Goal: Task Accomplishment & Management: Manage account settings

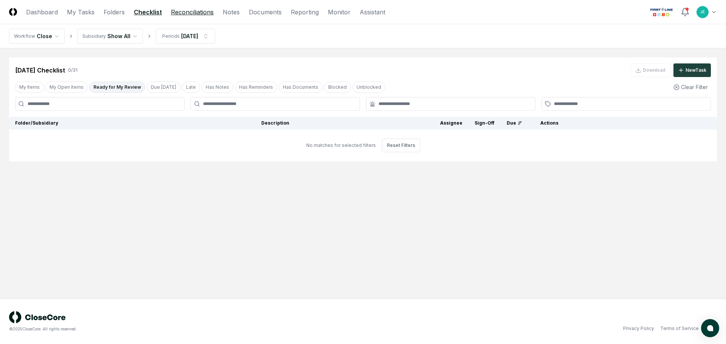
click at [180, 11] on link "Reconciliations" at bounding box center [192, 12] width 43 height 9
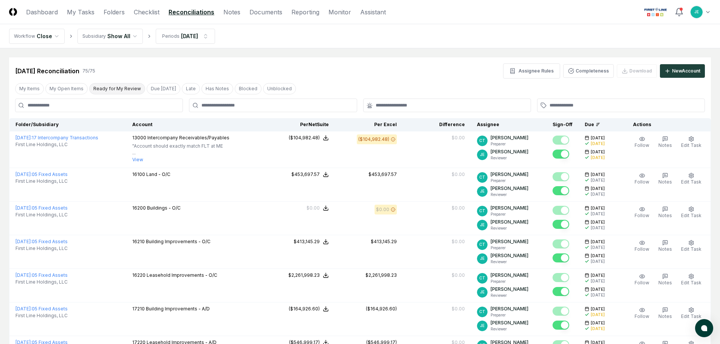
click at [126, 90] on button "Ready for My Review" at bounding box center [117, 88] width 56 height 11
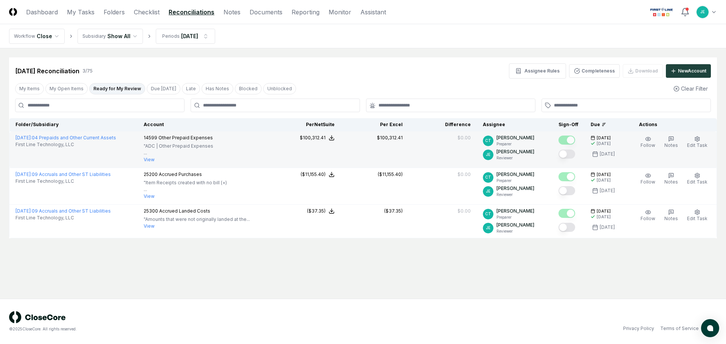
click at [568, 154] on button "Mark complete" at bounding box center [566, 154] width 17 height 9
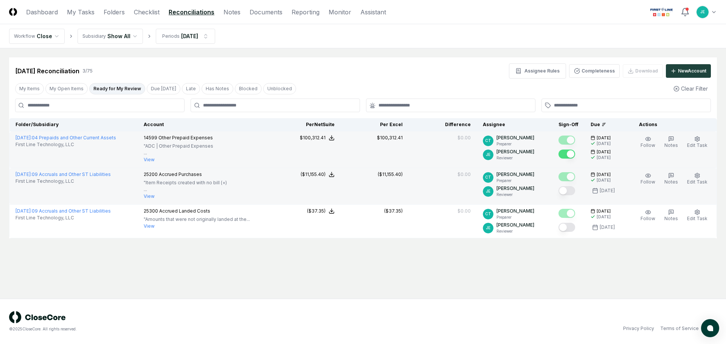
click at [570, 193] on button "Mark complete" at bounding box center [566, 190] width 17 height 9
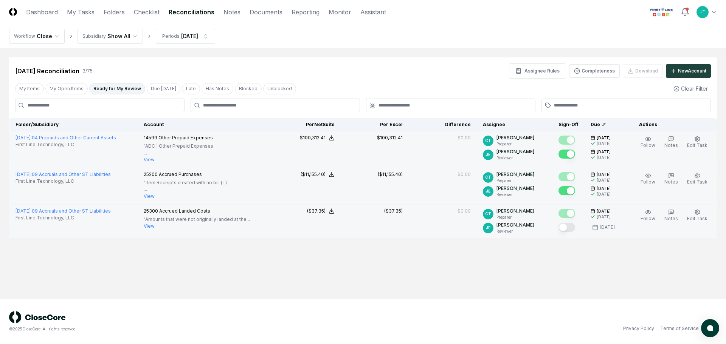
click at [568, 230] on button "Mark complete" at bounding box center [566, 227] width 17 height 9
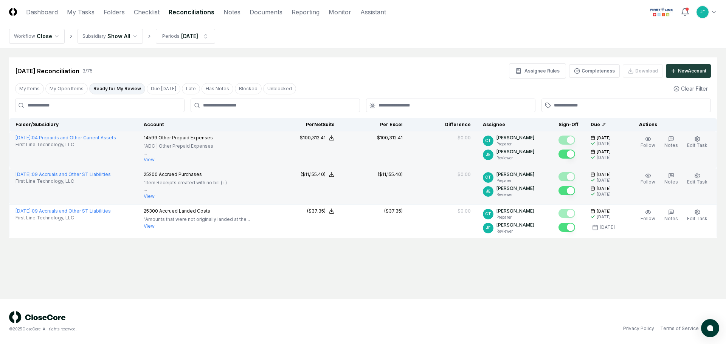
click at [426, 264] on main "Cancel Reassign [DATE] Reconciliation 3 / 75 Assignee Rules Completeness Downlo…" at bounding box center [363, 173] width 726 height 251
click at [68, 92] on button "My Open Items" at bounding box center [66, 88] width 42 height 11
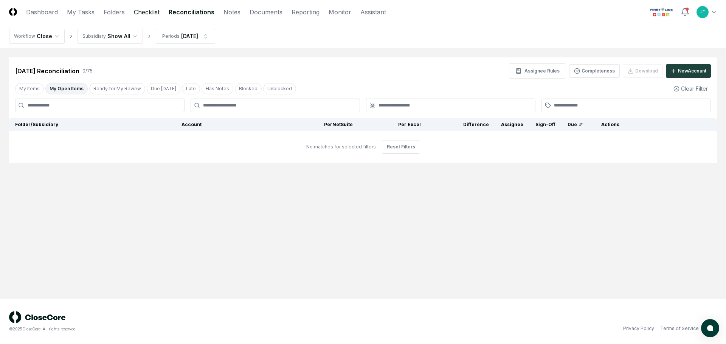
click at [139, 14] on link "Checklist" at bounding box center [147, 12] width 26 height 9
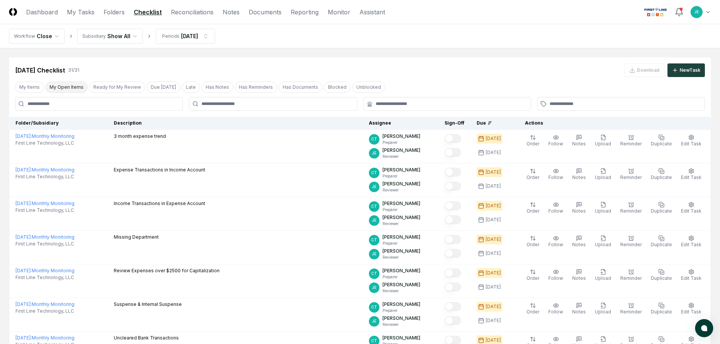
click at [72, 84] on button "My Open Items" at bounding box center [66, 87] width 42 height 11
click at [123, 81] on div "My Items My Open Items Ready for My Review Due [DATE] Late Has Notes Has Remind…" at bounding box center [360, 87] width 702 height 14
click at [120, 86] on button "Ready for My Review" at bounding box center [117, 87] width 56 height 11
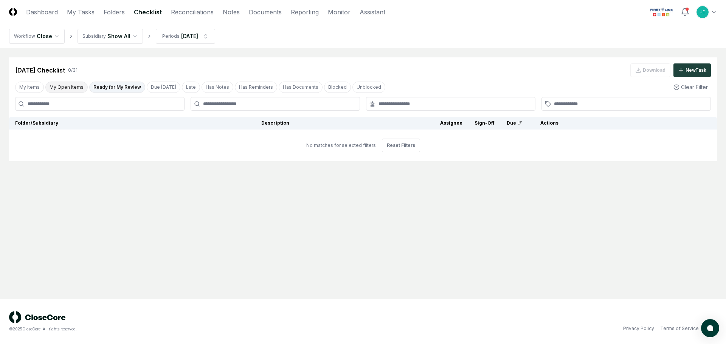
click at [72, 90] on button "My Open Items" at bounding box center [66, 87] width 42 height 11
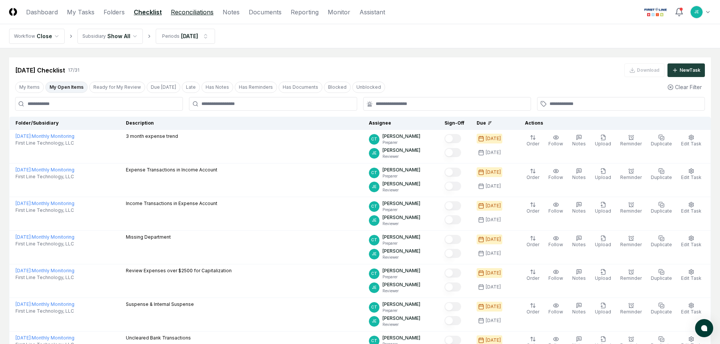
click at [184, 8] on link "Reconciliations" at bounding box center [192, 12] width 43 height 9
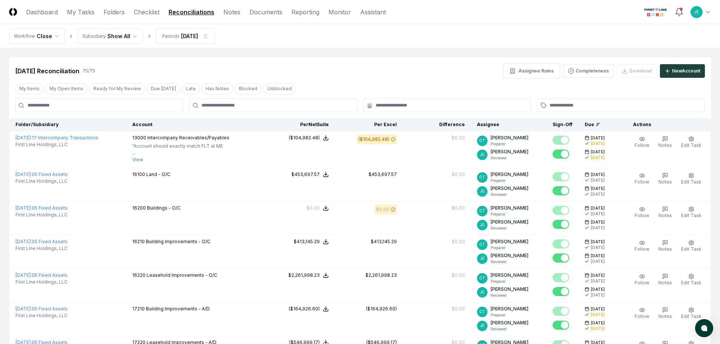
click at [58, 82] on div "My Items My Open Items Ready for My Review Due [DATE] Late Has Notes Blocked Un…" at bounding box center [360, 89] width 702 height 14
click at [58, 90] on button "My Open Items" at bounding box center [66, 88] width 42 height 11
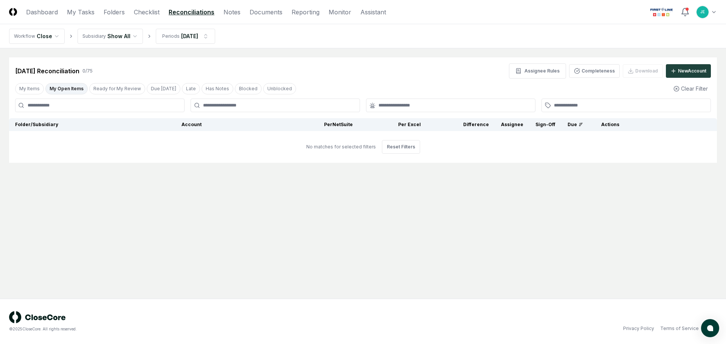
click at [21, 81] on div "[DATE] Reconciliation 0 / 75 Assignee Rules Completeness Download New Account M…" at bounding box center [362, 109] width 707 height 105
click at [23, 84] on button "My Items" at bounding box center [29, 88] width 29 height 11
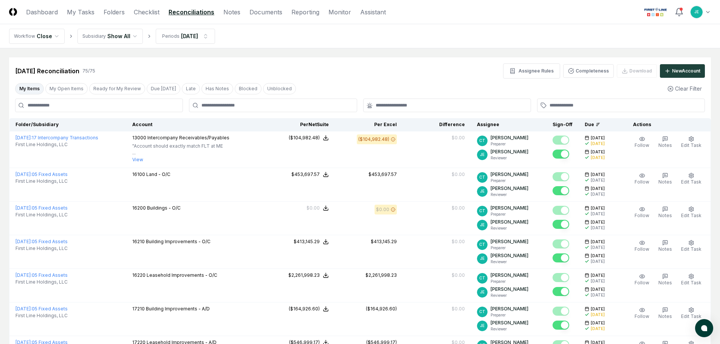
click at [22, 88] on button "My Items" at bounding box center [29, 88] width 29 height 11
click at [105, 87] on button "Ready for My Review" at bounding box center [117, 88] width 56 height 11
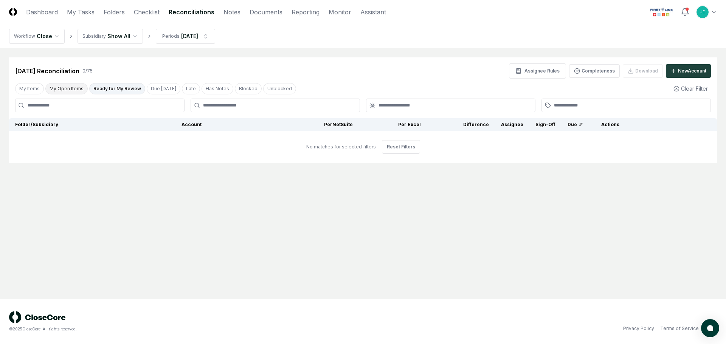
click at [77, 90] on button "My Open Items" at bounding box center [66, 88] width 42 height 11
click at [145, 12] on link "Checklist" at bounding box center [147, 12] width 26 height 9
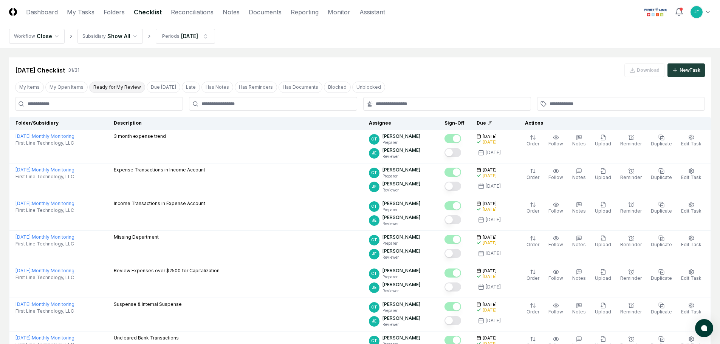
click at [101, 85] on button "Ready for My Review" at bounding box center [117, 87] width 56 height 11
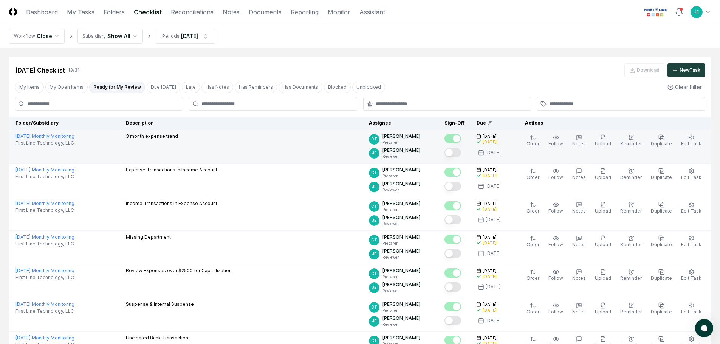
click at [460, 155] on button "Mark complete" at bounding box center [452, 152] width 17 height 9
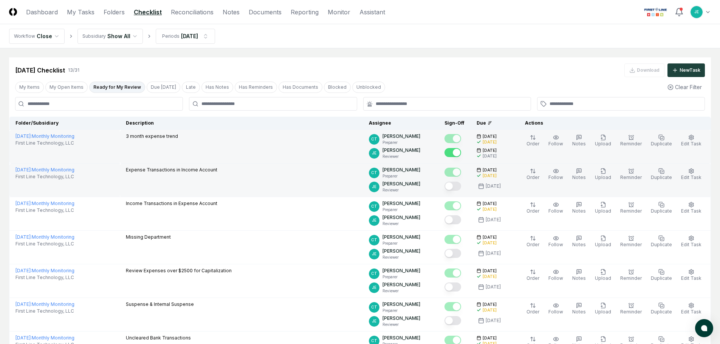
click at [458, 187] on button "Mark complete" at bounding box center [452, 186] width 17 height 9
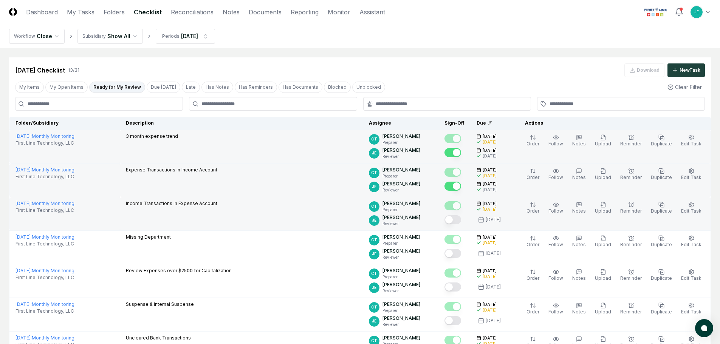
click at [458, 219] on button "Mark complete" at bounding box center [452, 219] width 17 height 9
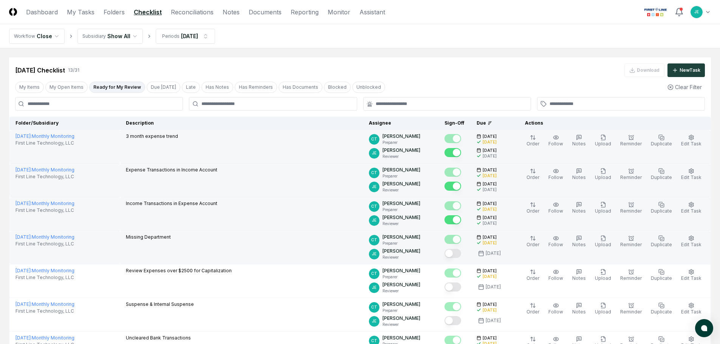
click at [455, 254] on button "Mark complete" at bounding box center [452, 253] width 17 height 9
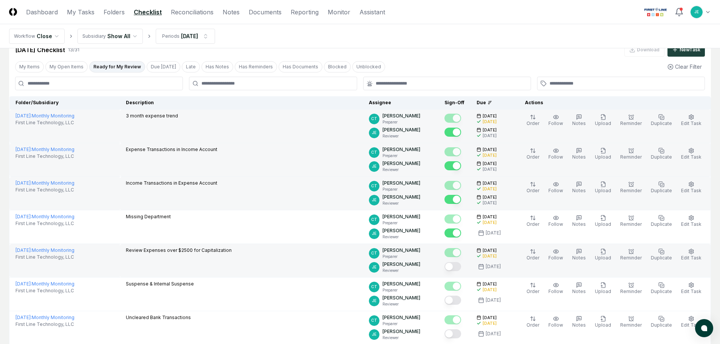
scroll to position [38, 0]
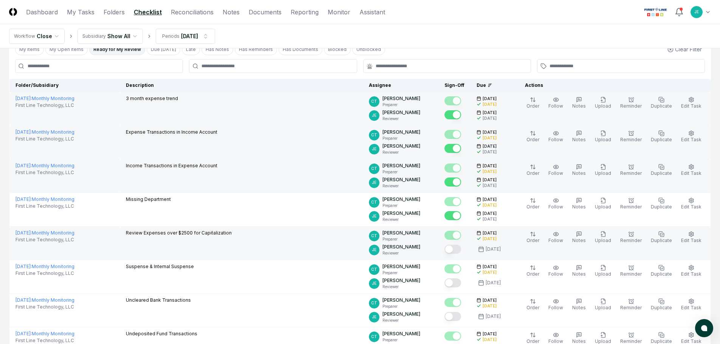
click at [459, 251] on button "Mark complete" at bounding box center [452, 249] width 17 height 9
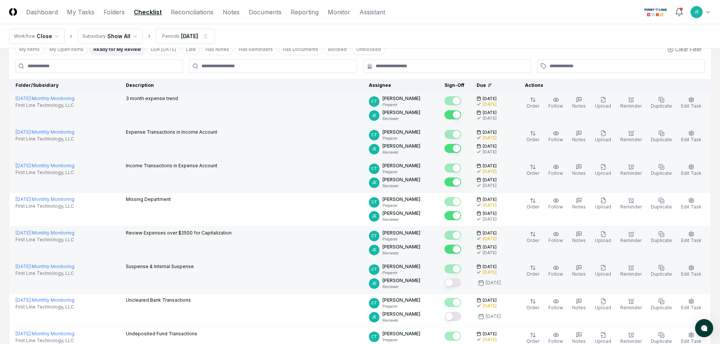
click at [461, 285] on button "Mark complete" at bounding box center [452, 283] width 17 height 9
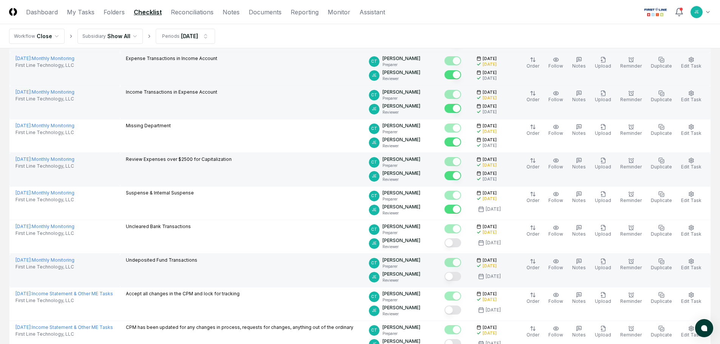
scroll to position [113, 0]
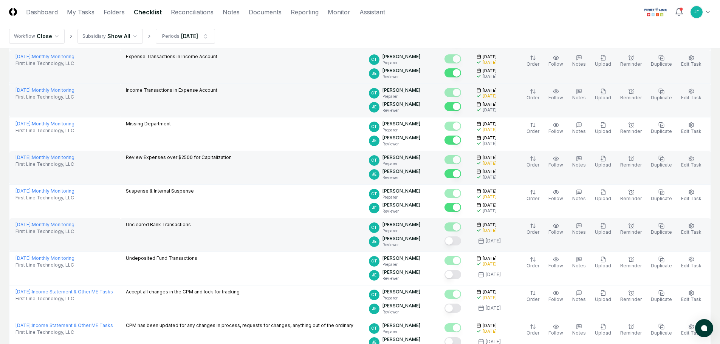
click at [460, 242] on button "Mark complete" at bounding box center [452, 241] width 17 height 9
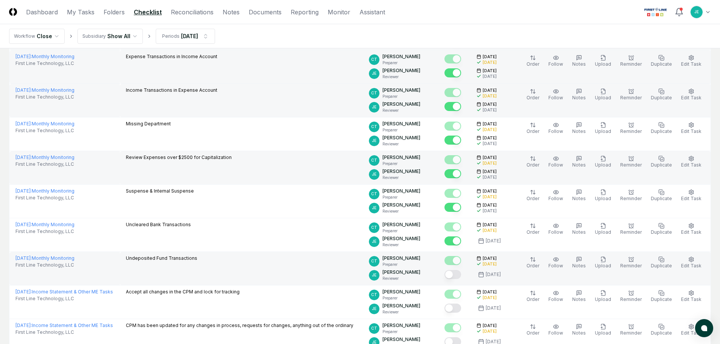
click at [460, 273] on button "Mark complete" at bounding box center [452, 274] width 17 height 9
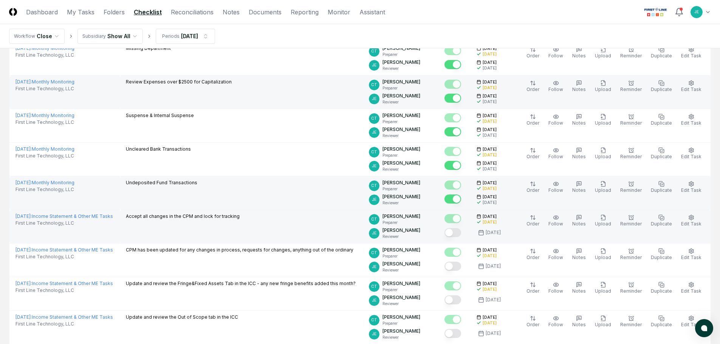
click at [460, 233] on button "Mark complete" at bounding box center [452, 232] width 17 height 9
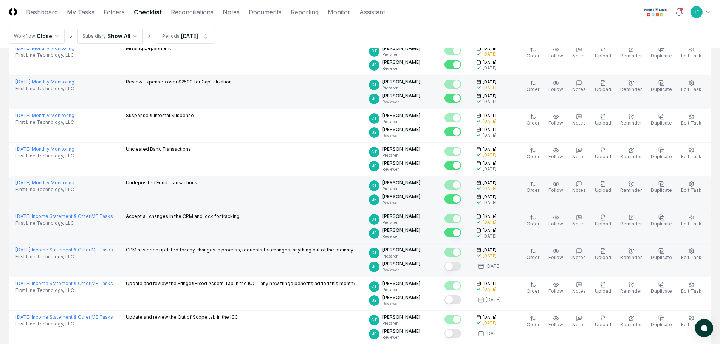
click at [459, 267] on button "Mark complete" at bounding box center [452, 266] width 17 height 9
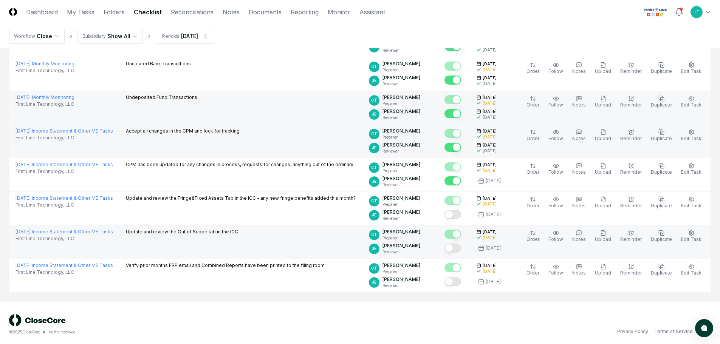
scroll to position [277, 0]
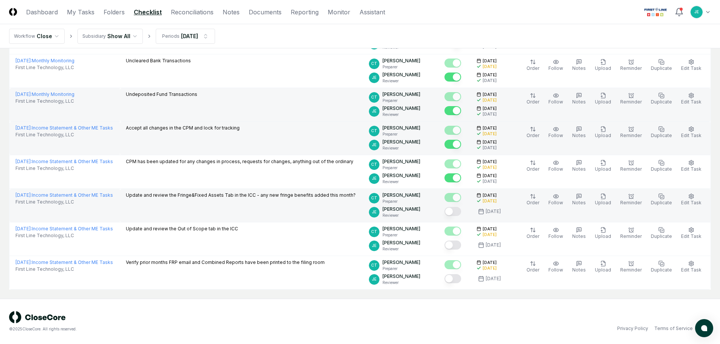
click at [460, 217] on div at bounding box center [452, 212] width 17 height 10
click at [461, 213] on button "Mark complete" at bounding box center [452, 211] width 17 height 9
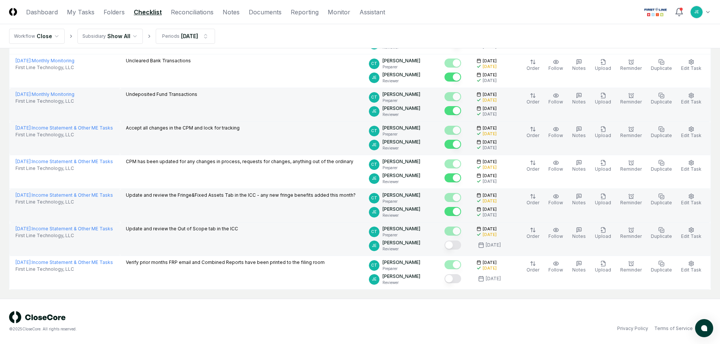
click at [460, 247] on button "Mark complete" at bounding box center [452, 245] width 17 height 9
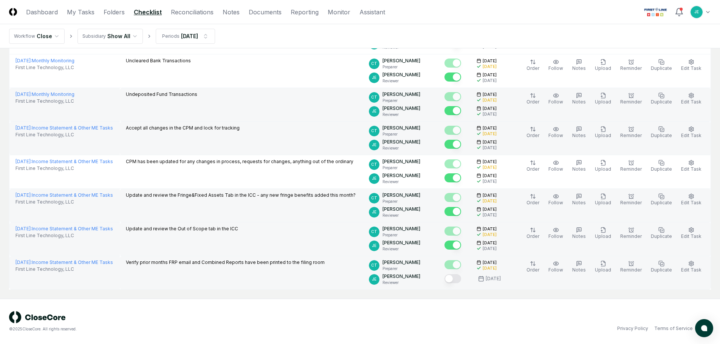
click at [461, 278] on button "Mark complete" at bounding box center [452, 278] width 17 height 9
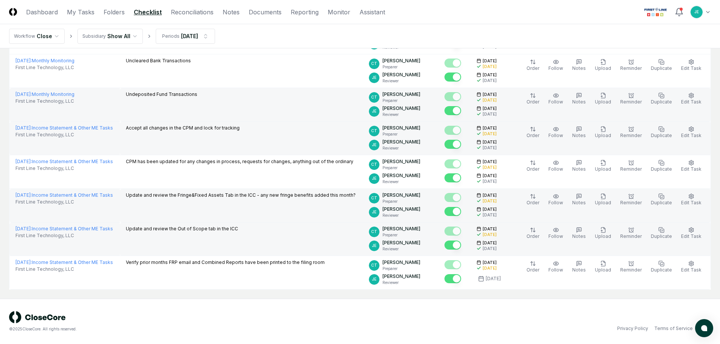
click at [433, 309] on div "© 2025 CloseCore. All rights reserved. Privacy Policy Terms of Service" at bounding box center [360, 321] width 720 height 45
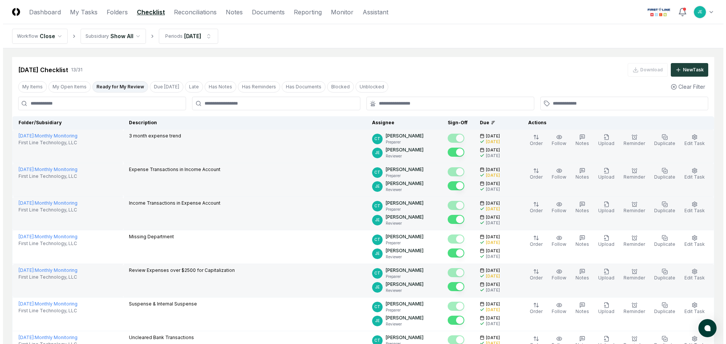
scroll to position [0, 0]
click at [59, 84] on button "My Open Items" at bounding box center [66, 87] width 42 height 11
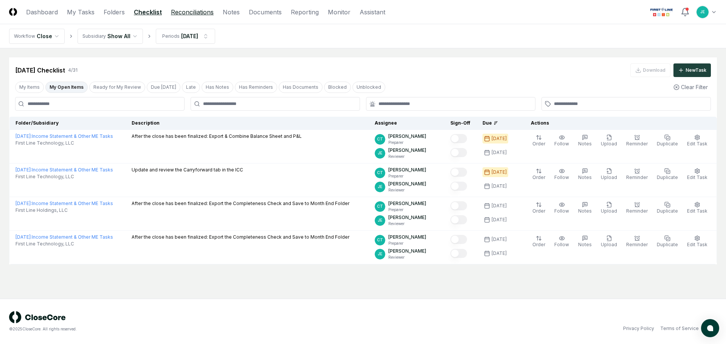
click at [176, 16] on link "Reconciliations" at bounding box center [192, 12] width 43 height 9
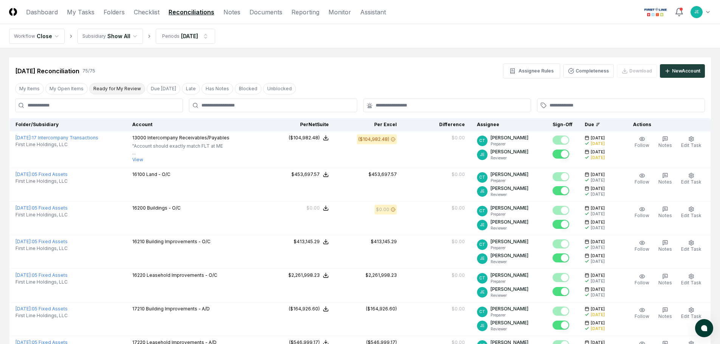
click at [113, 92] on button "Ready for My Review" at bounding box center [117, 88] width 56 height 11
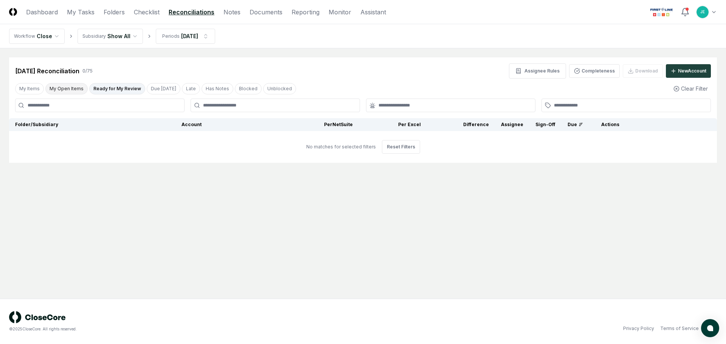
click at [69, 88] on button "My Open Items" at bounding box center [66, 88] width 42 height 11
